Goal: Task Accomplishment & Management: Manage account settings

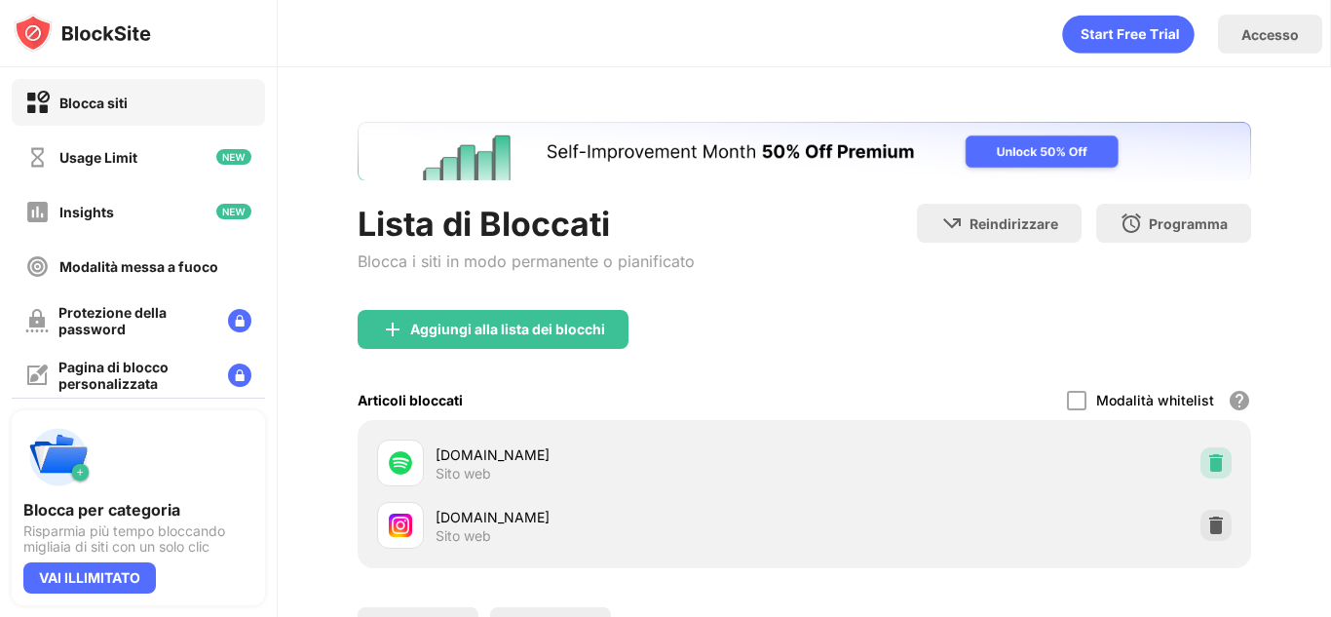
click at [1206, 460] on img at bounding box center [1215, 462] width 19 height 19
click at [1206, 528] on img at bounding box center [1215, 524] width 19 height 19
